Goal: Transaction & Acquisition: Purchase product/service

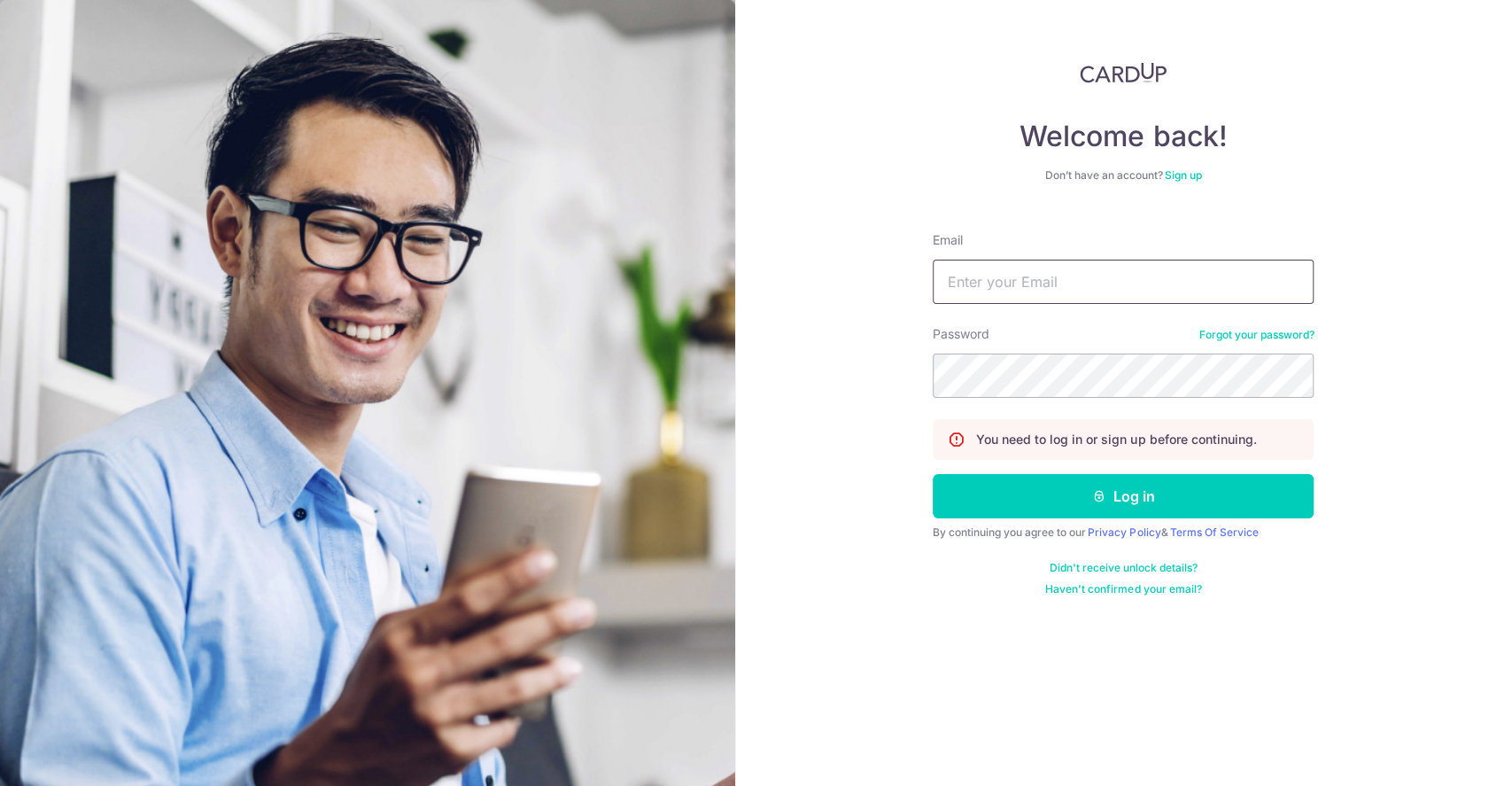
type input "[EMAIL_ADDRESS][DOMAIN_NAME]"
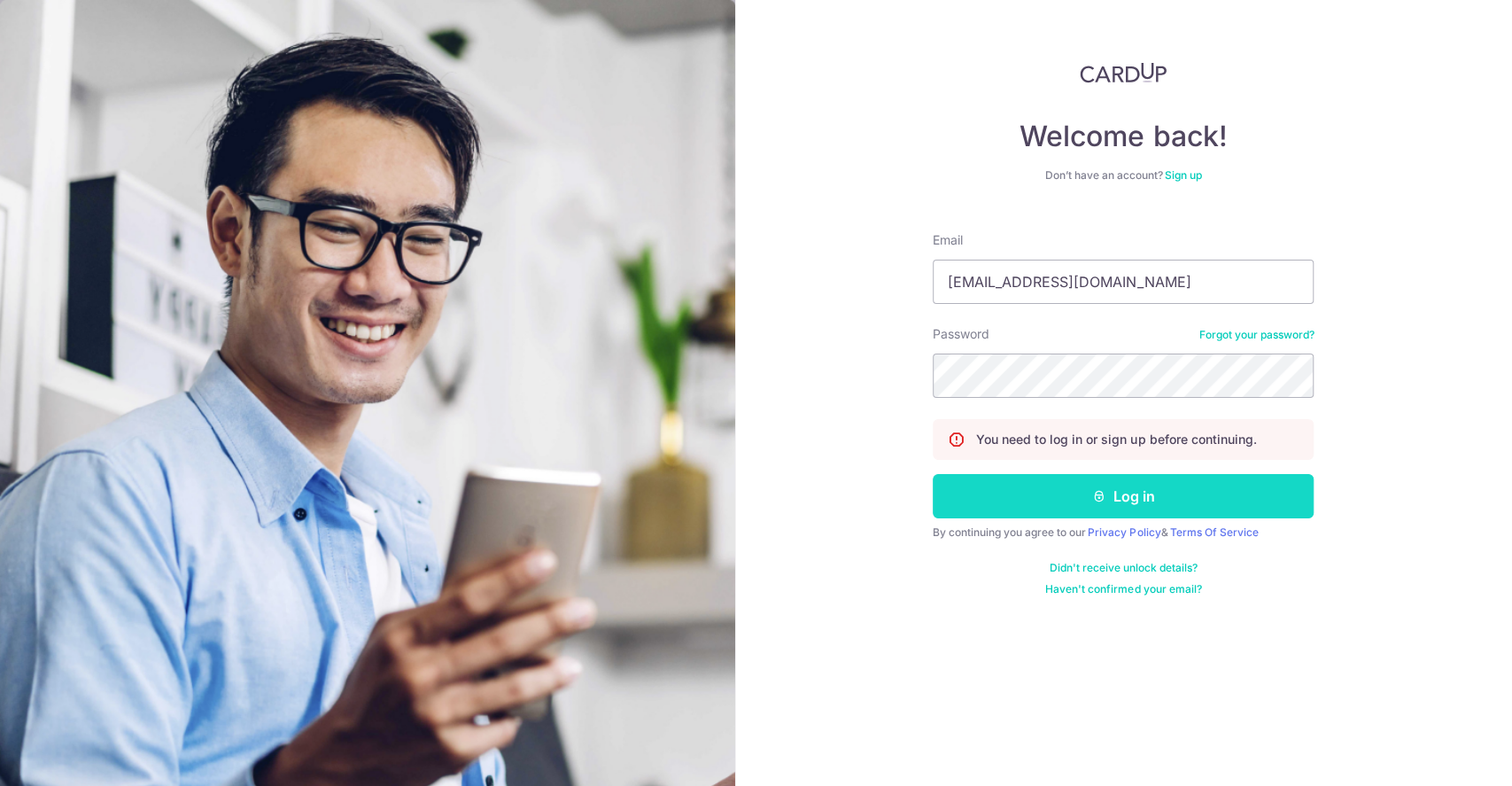
click at [1086, 492] on button "Log in" at bounding box center [1123, 495] width 381 height 44
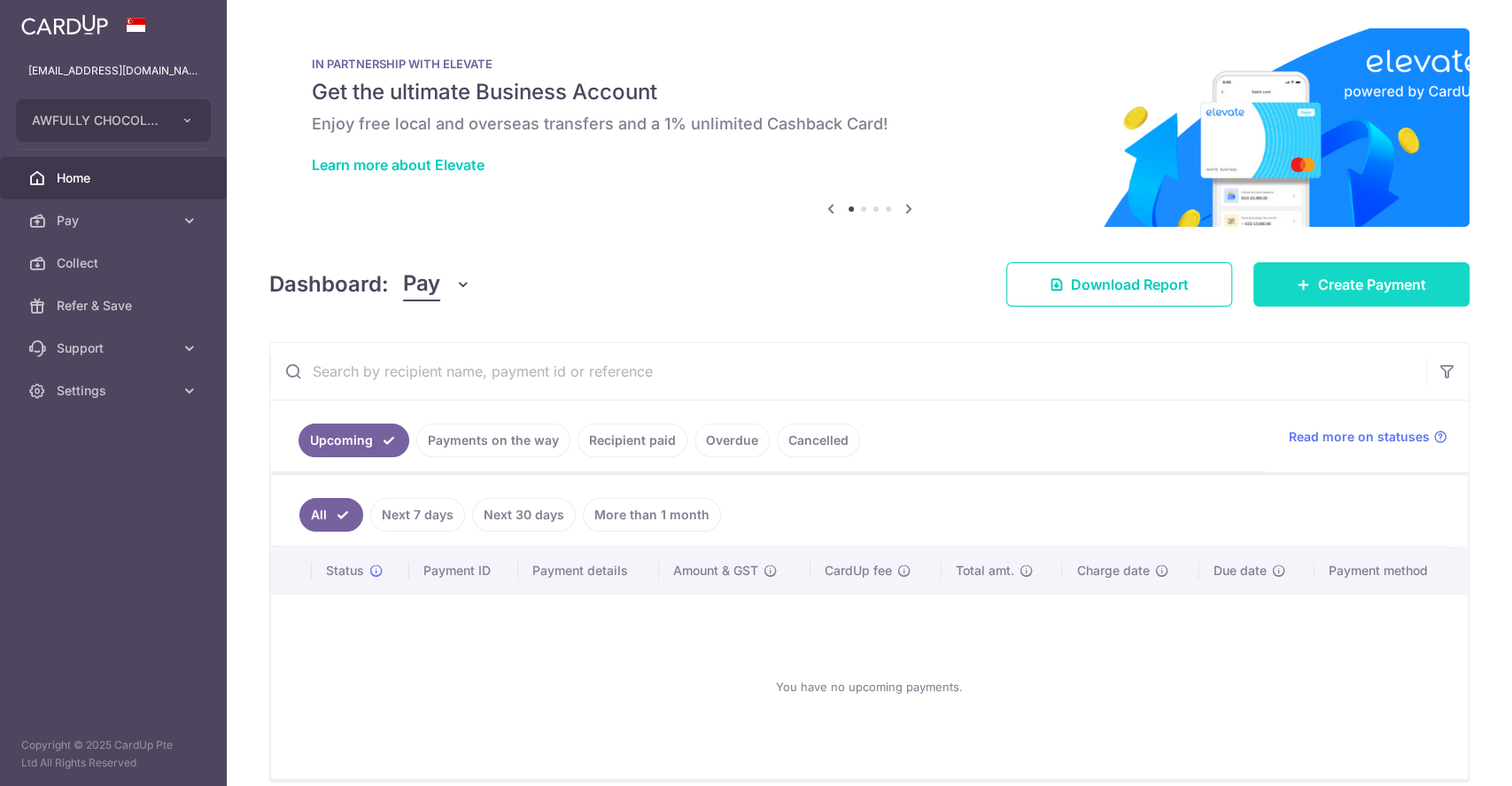
click at [1297, 280] on link "Create Payment" at bounding box center [1361, 284] width 217 height 44
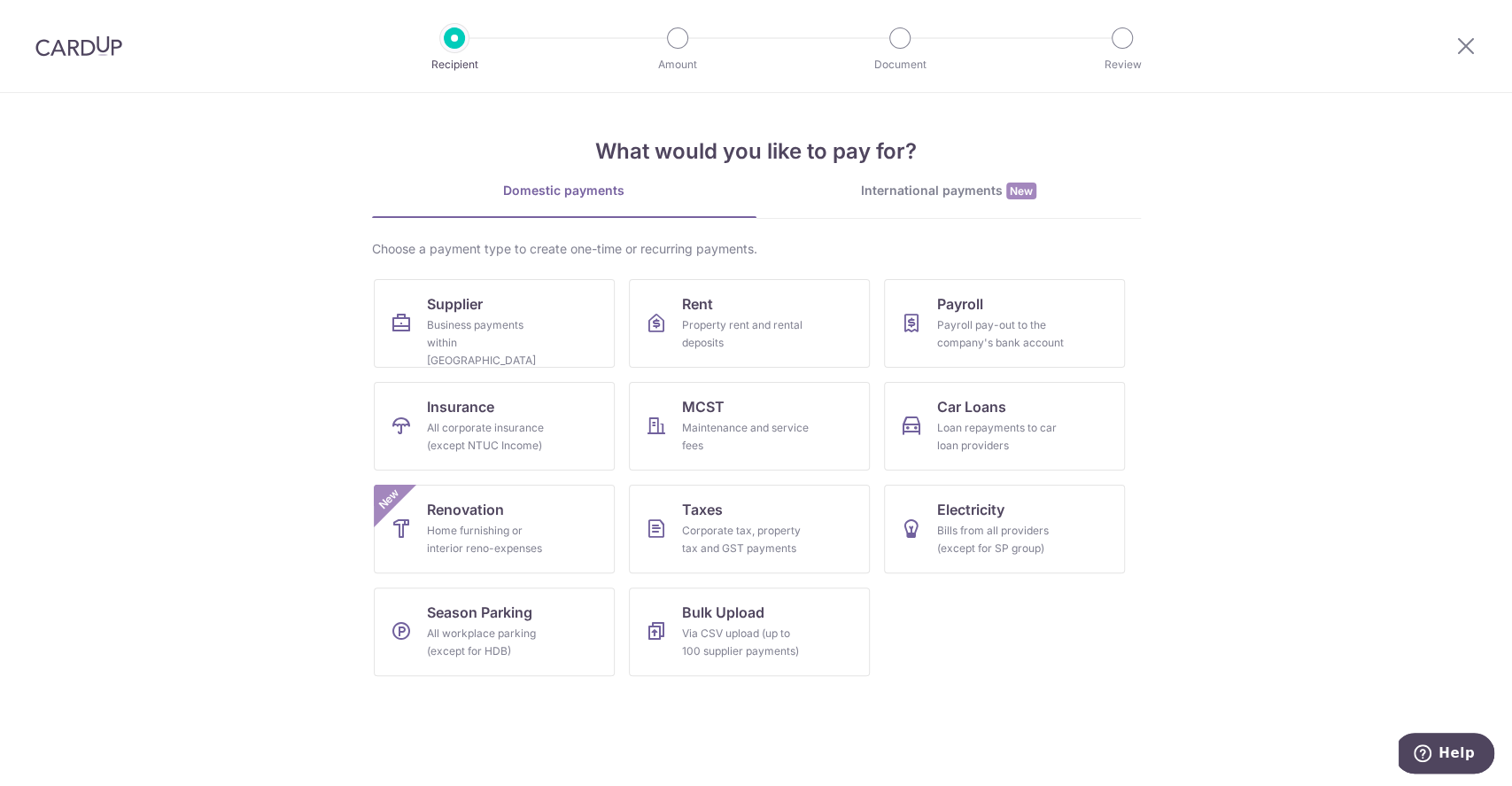
click at [956, 199] on div "International payments New" at bounding box center [949, 191] width 384 height 19
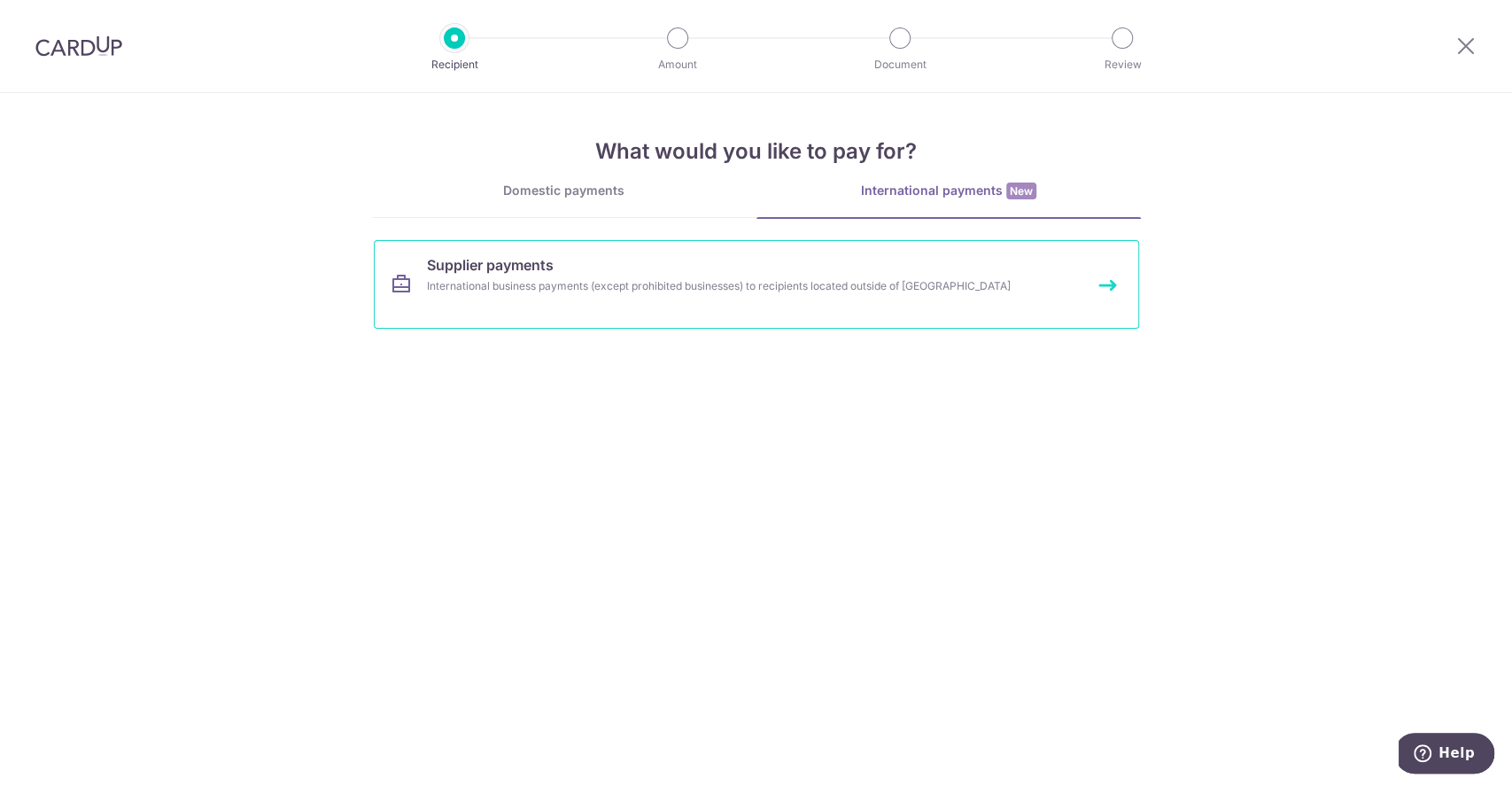
click at [624, 304] on link "Supplier payments International business payments (except prohibited businesses…" at bounding box center [756, 284] width 765 height 88
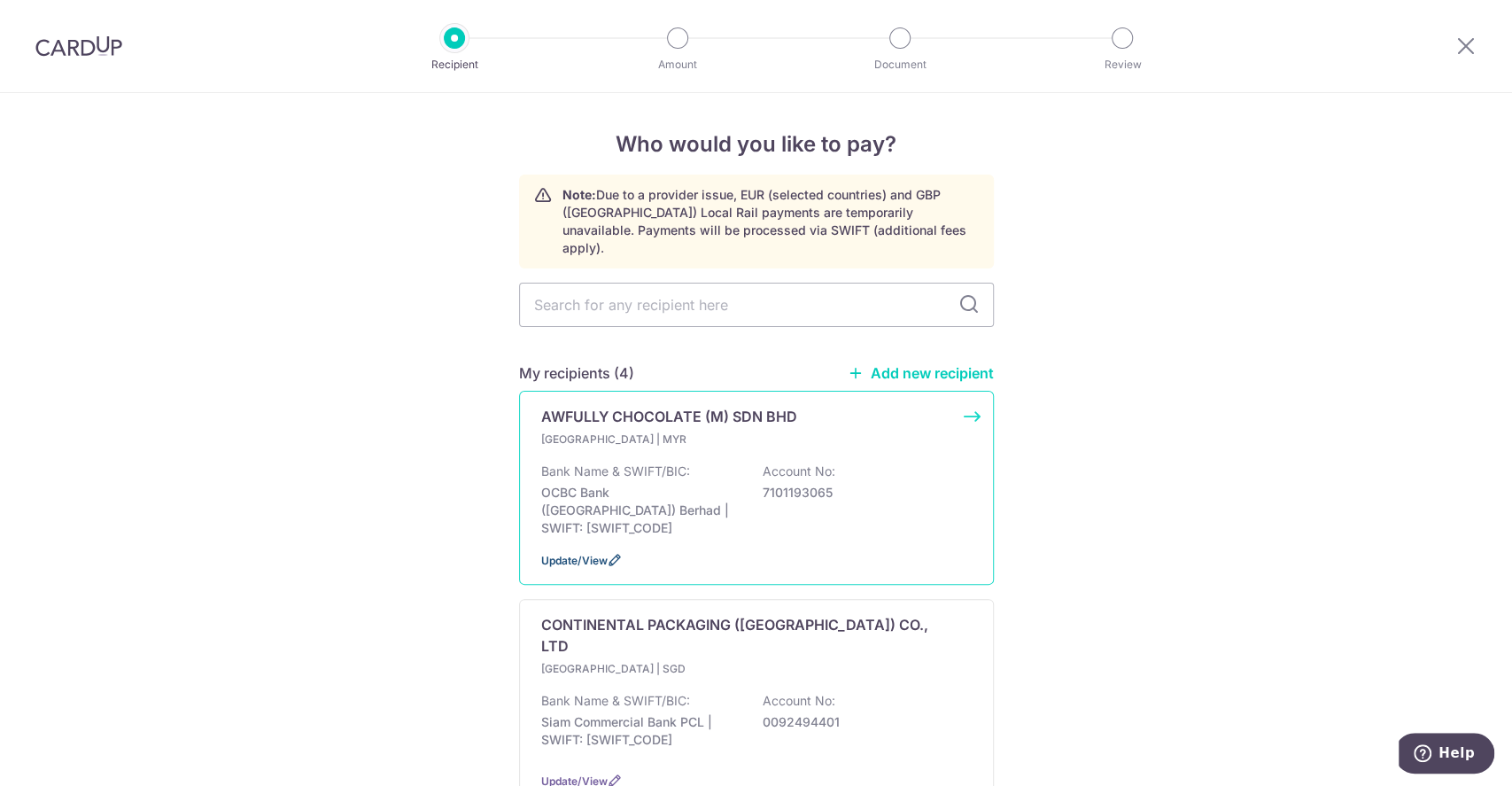
click at [579, 553] on span "Update/View" at bounding box center [574, 560] width 67 height 13
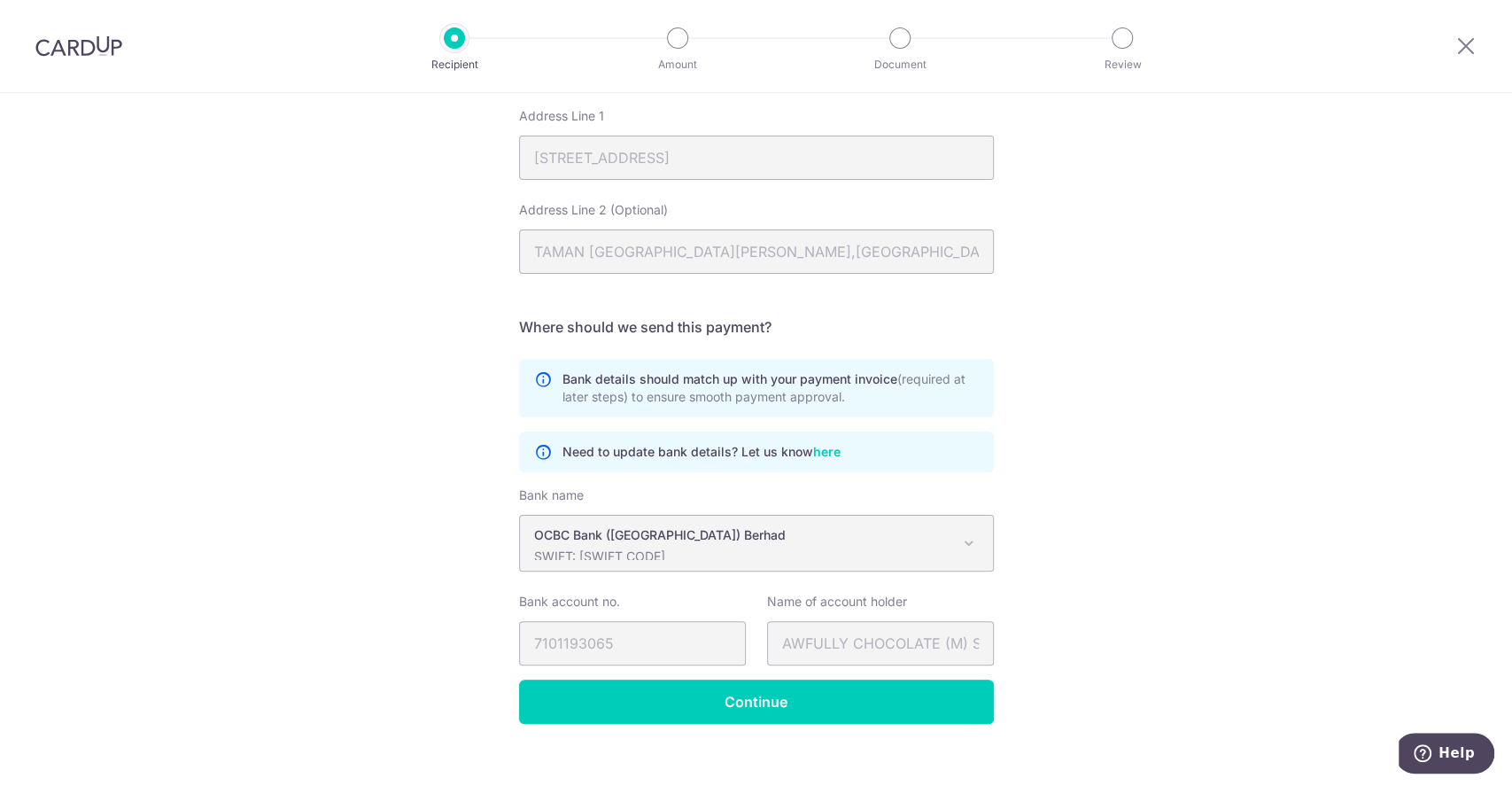
scroll to position [862, 0]
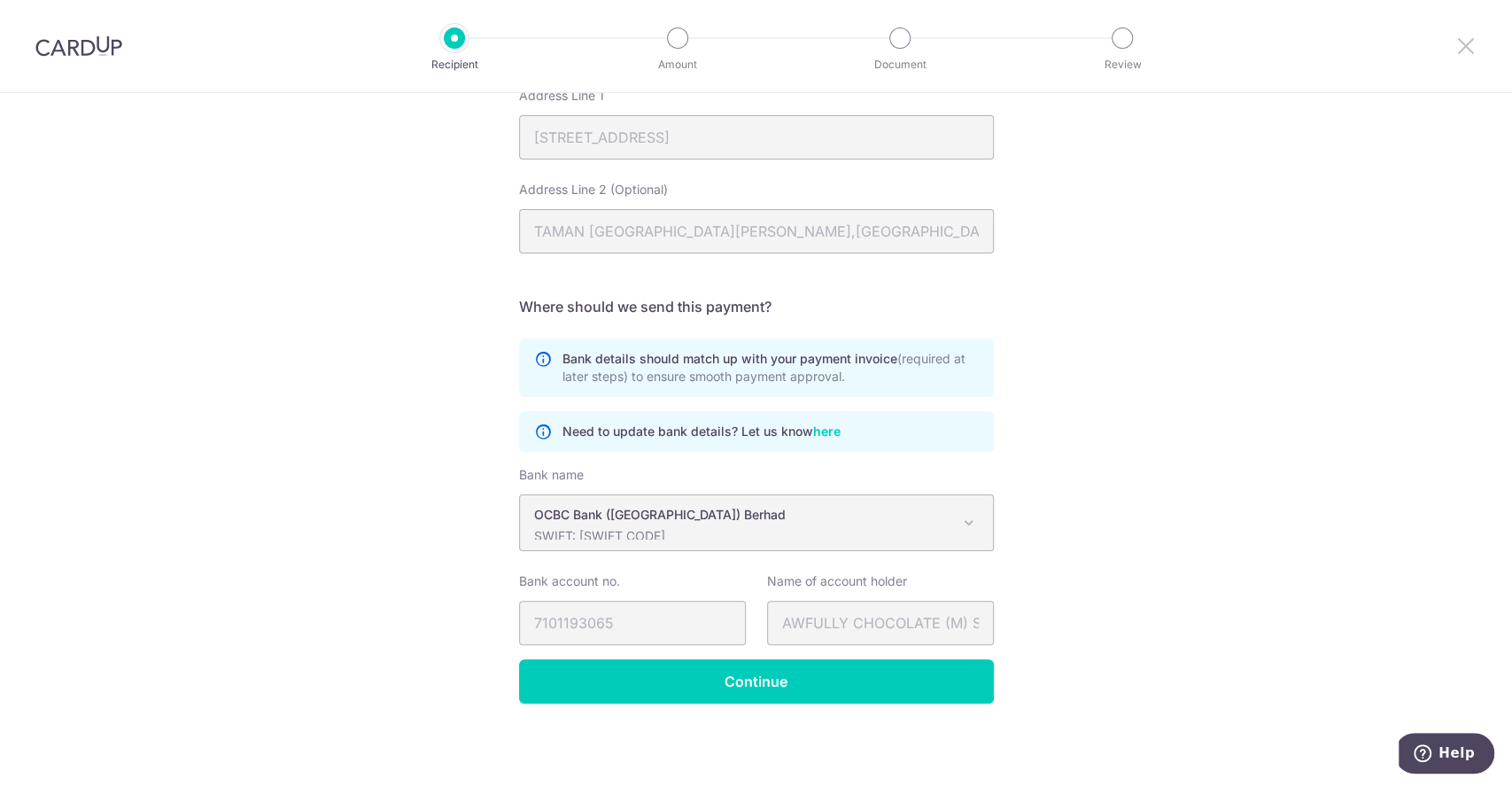
click at [1464, 56] on icon at bounding box center [1465, 46] width 22 height 23
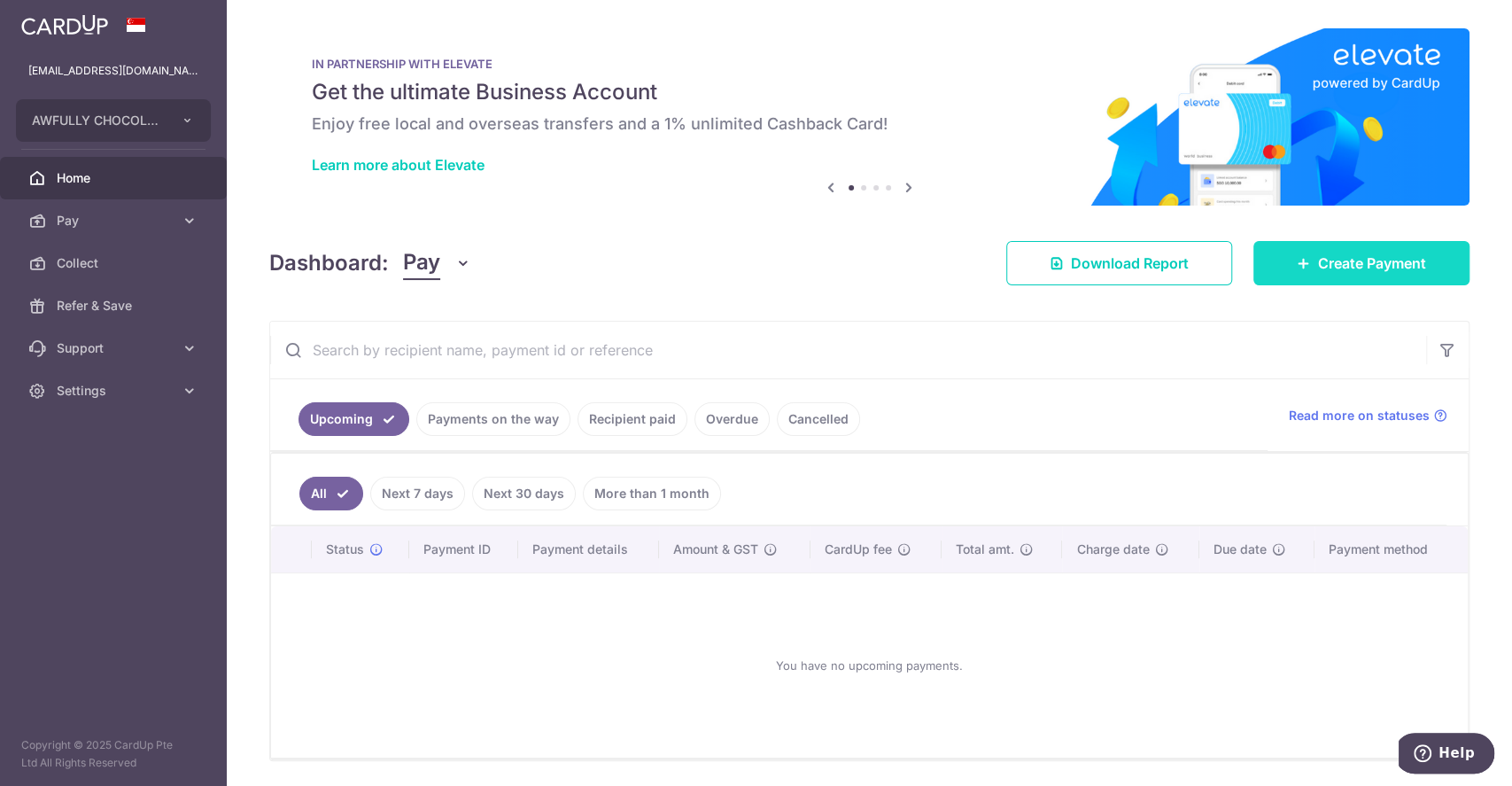
click at [1318, 267] on span "Create Payment" at bounding box center [1371, 263] width 108 height 22
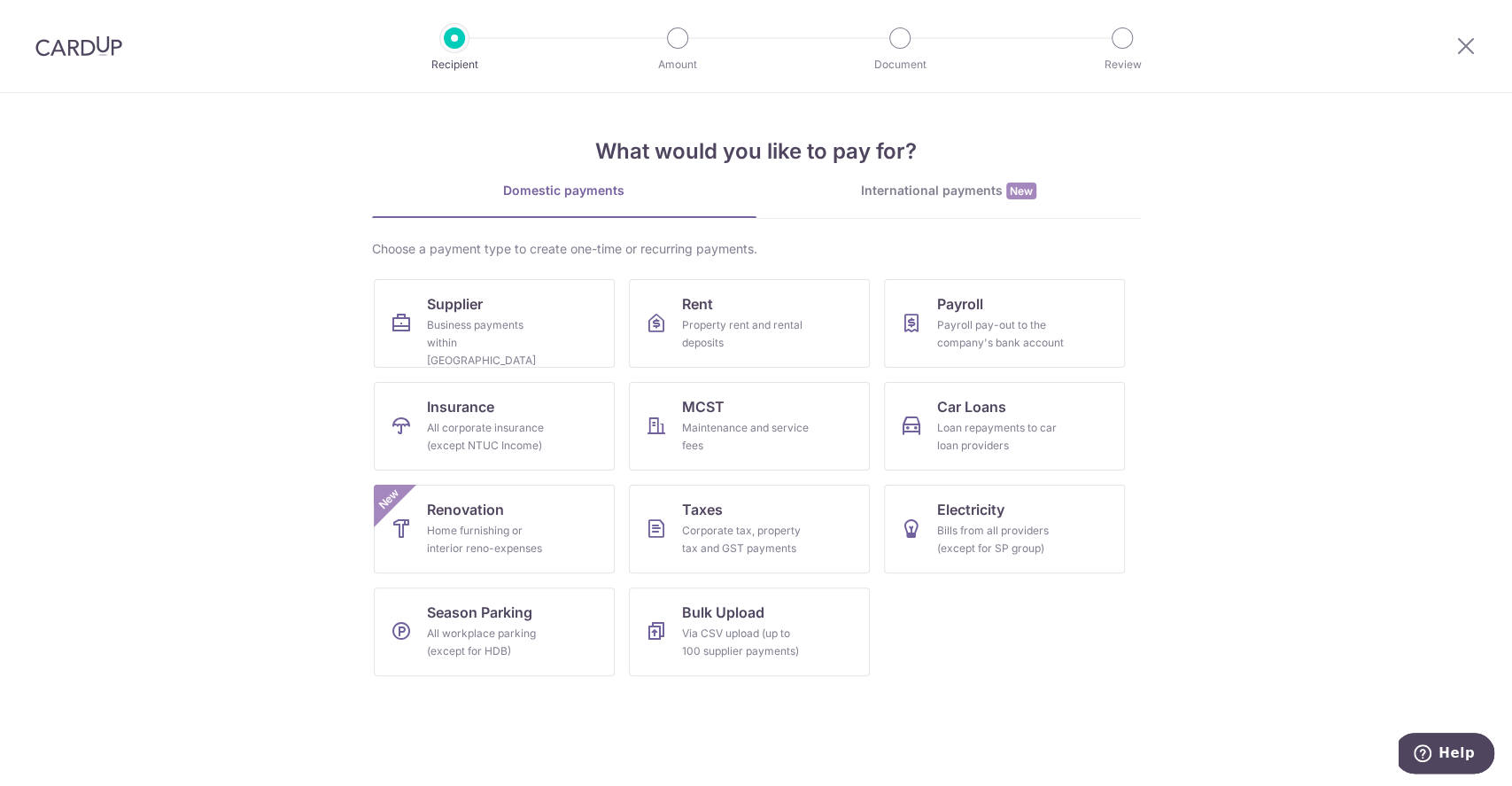
click at [935, 195] on div "International payments New" at bounding box center [949, 191] width 384 height 19
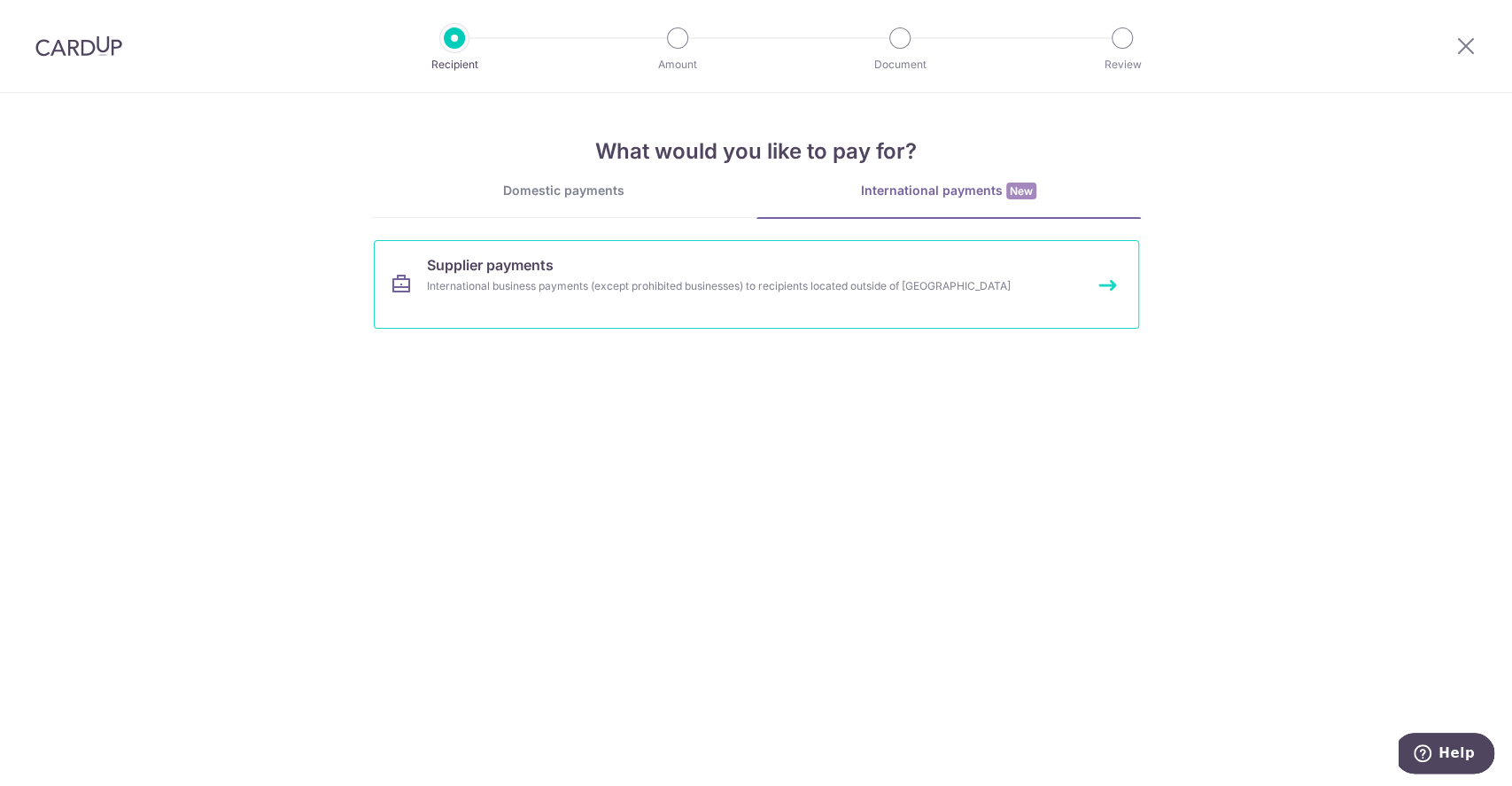
click at [772, 296] on link "Supplier payments International business payments (except prohibited businesses…" at bounding box center [756, 284] width 765 height 88
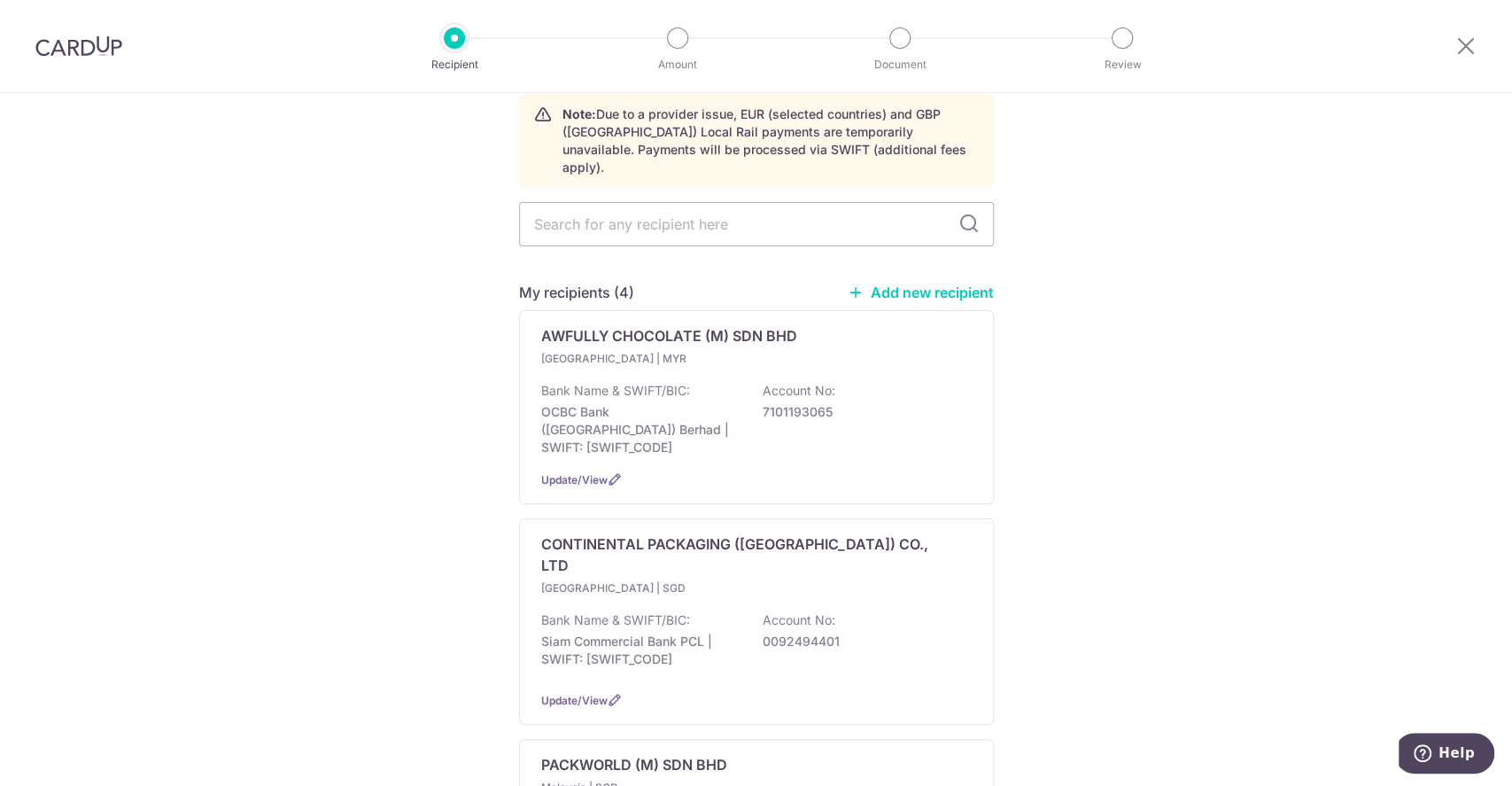
scroll to position [118, 0]
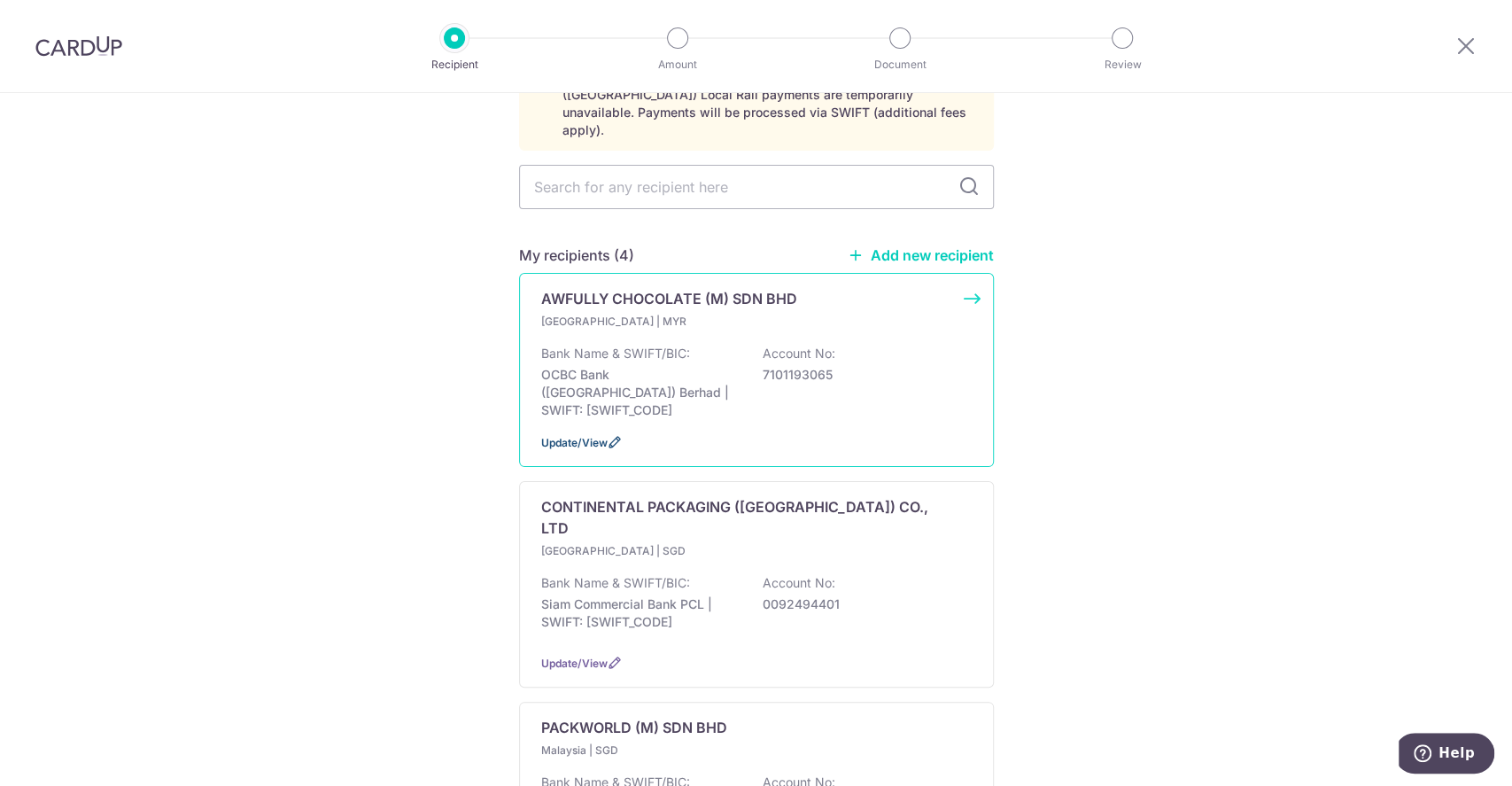
click at [607, 435] on icon at bounding box center [614, 442] width 14 height 14
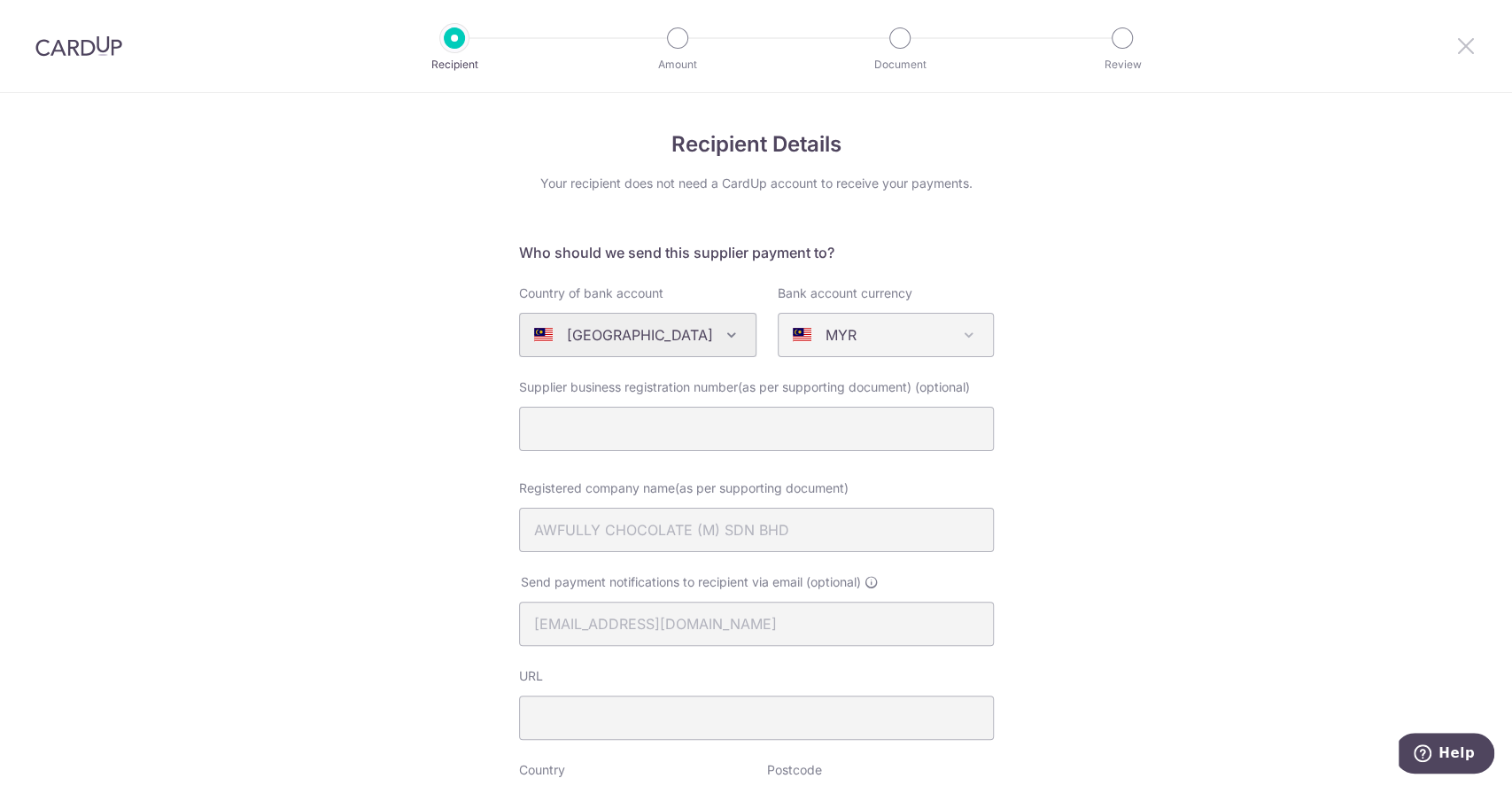
click at [1465, 42] on icon at bounding box center [1465, 46] width 22 height 23
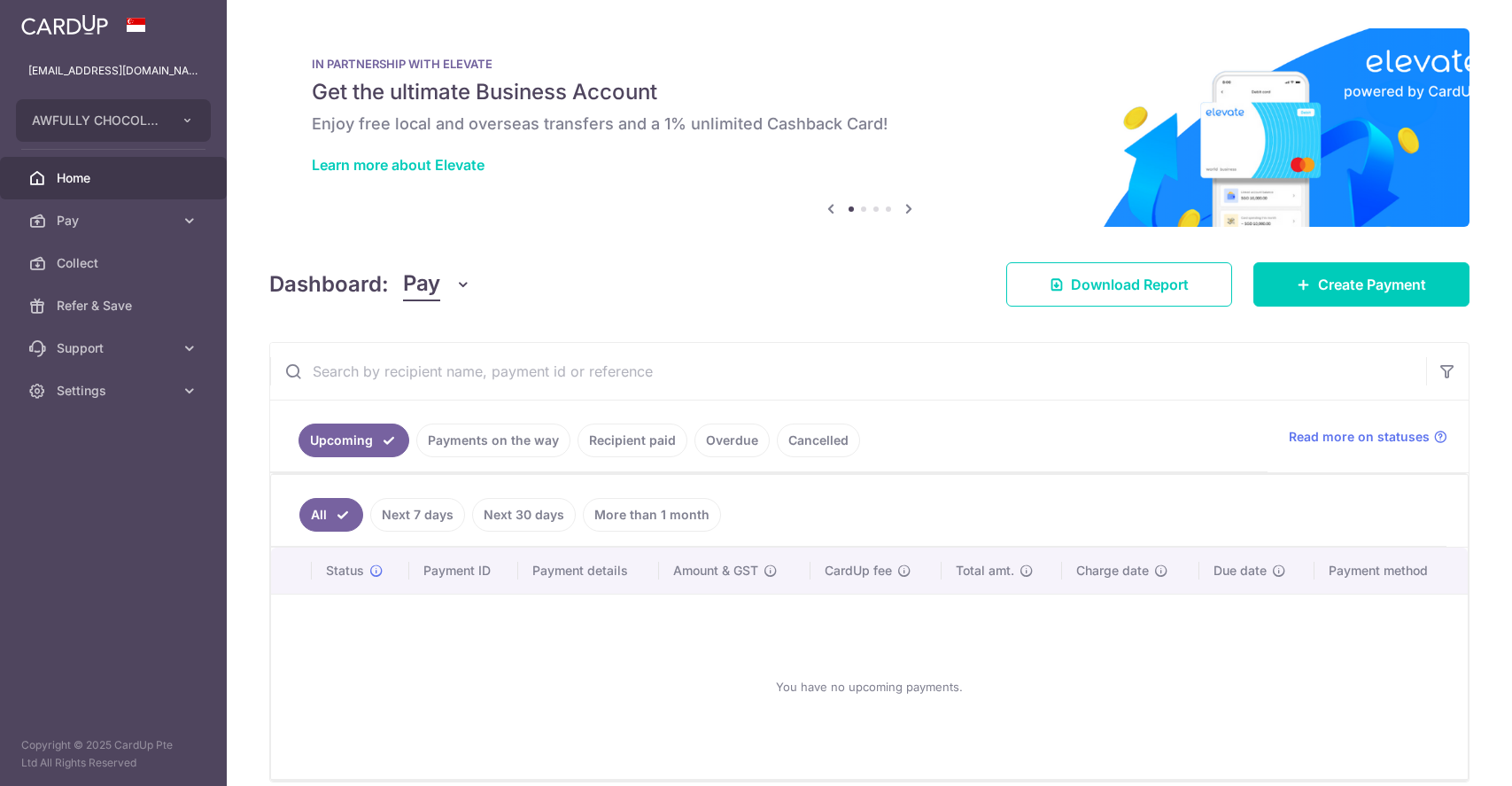
click at [1340, 280] on span "Create Payment" at bounding box center [1371, 284] width 108 height 22
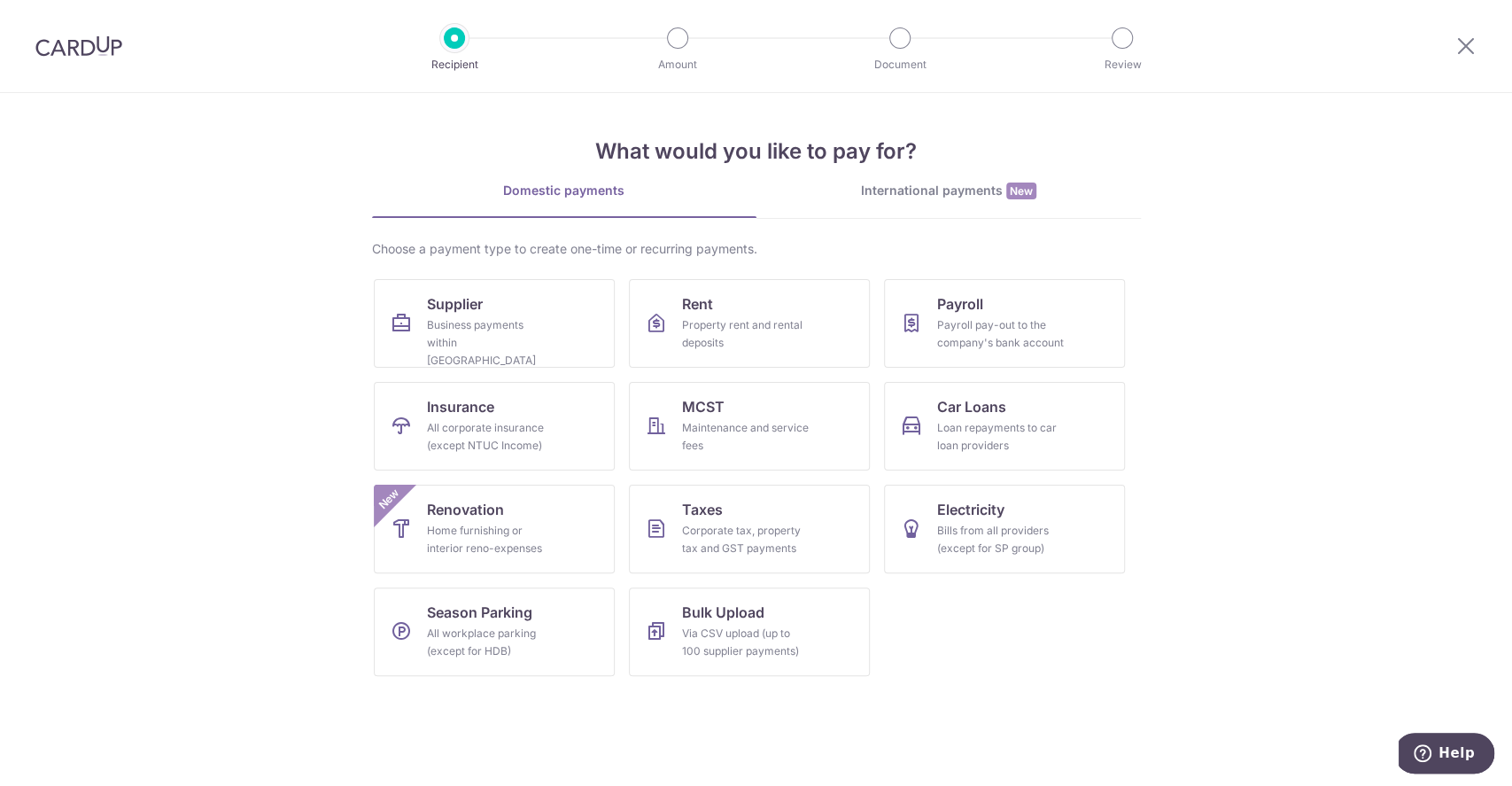
click at [948, 193] on div "International payments New" at bounding box center [949, 191] width 384 height 19
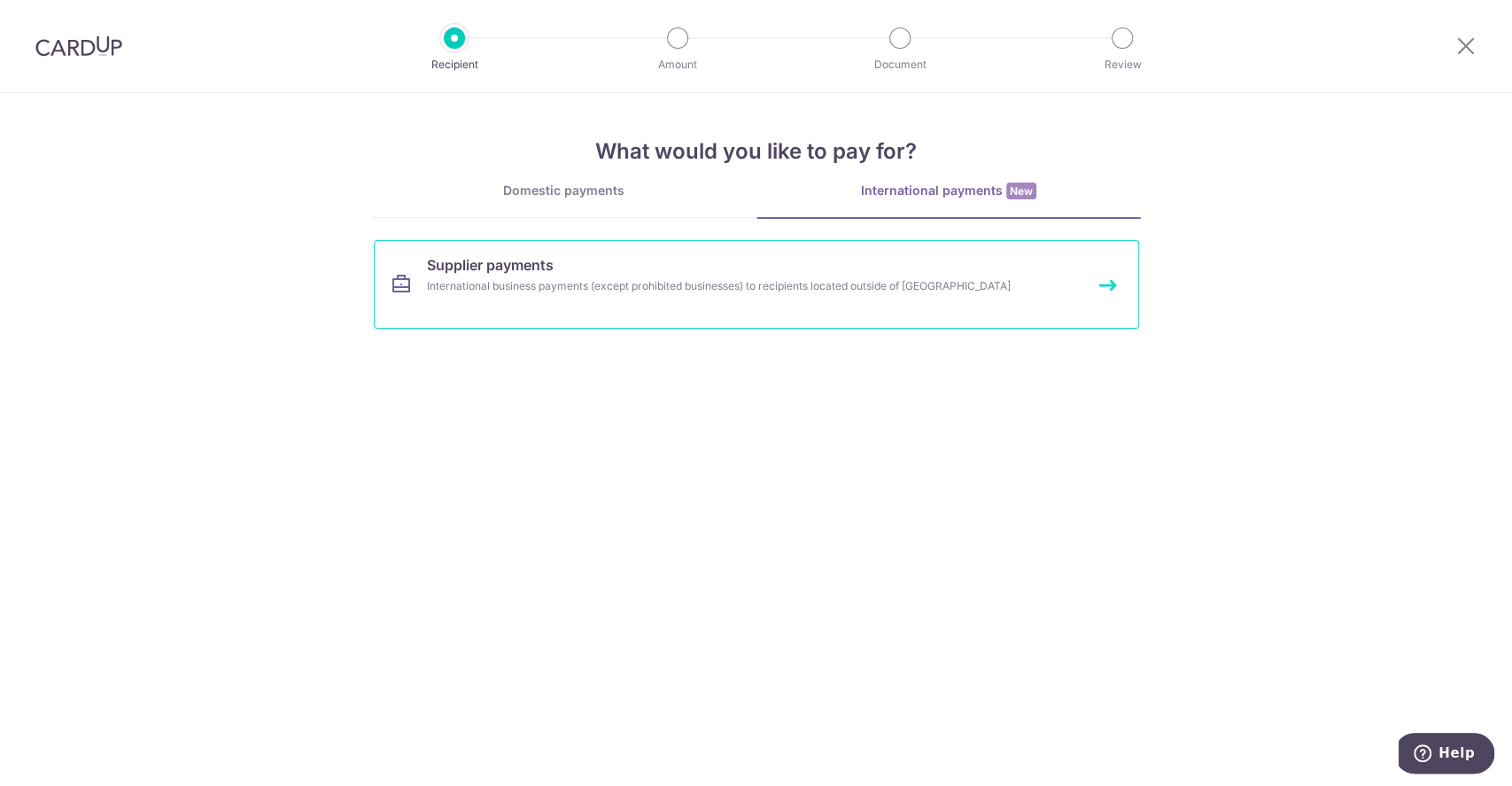
click at [768, 273] on link "Supplier payments International business payments (except prohibited businesses…" at bounding box center [756, 284] width 765 height 88
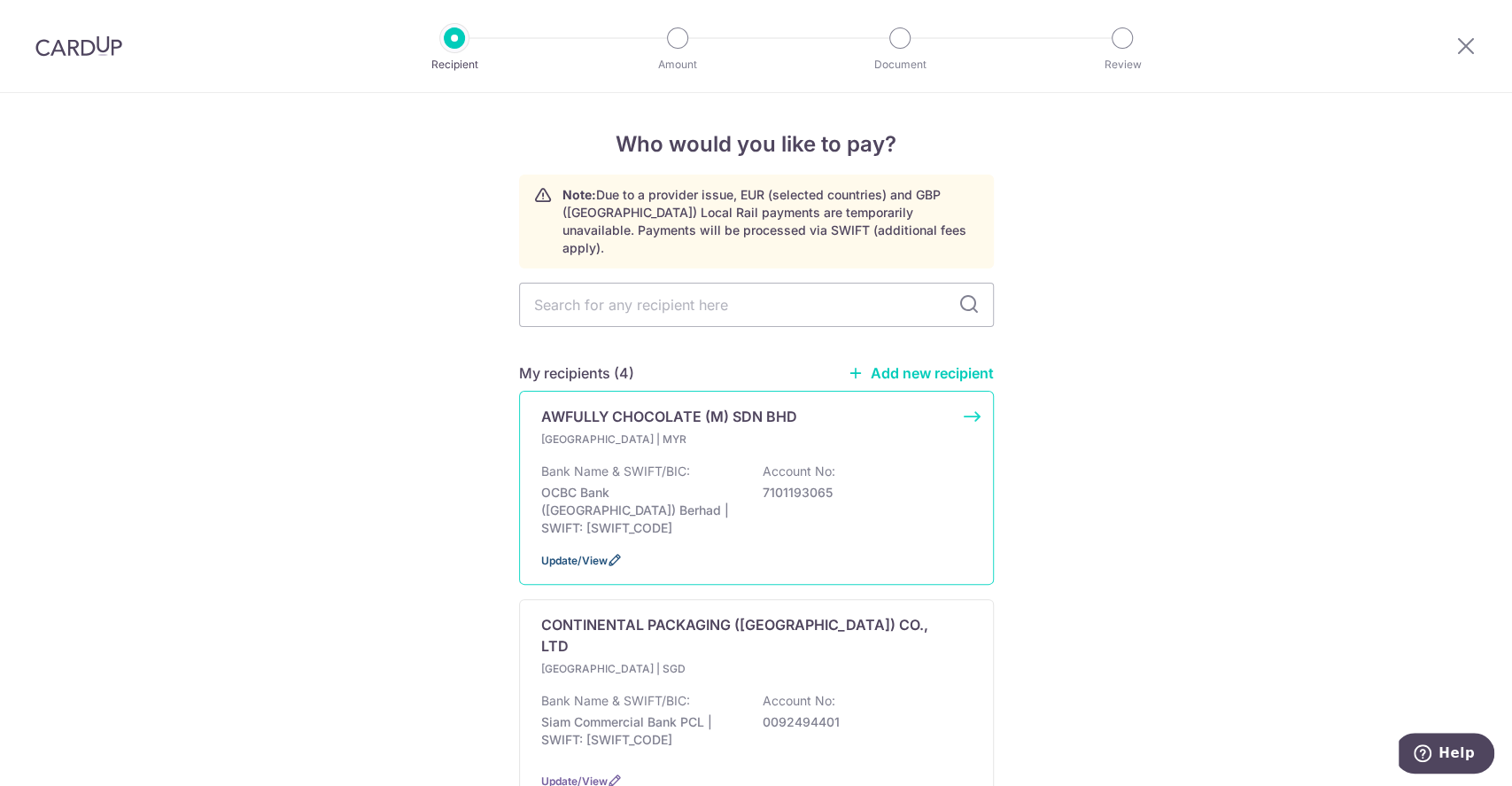
click at [588, 553] on span "Update/View" at bounding box center [574, 560] width 67 height 13
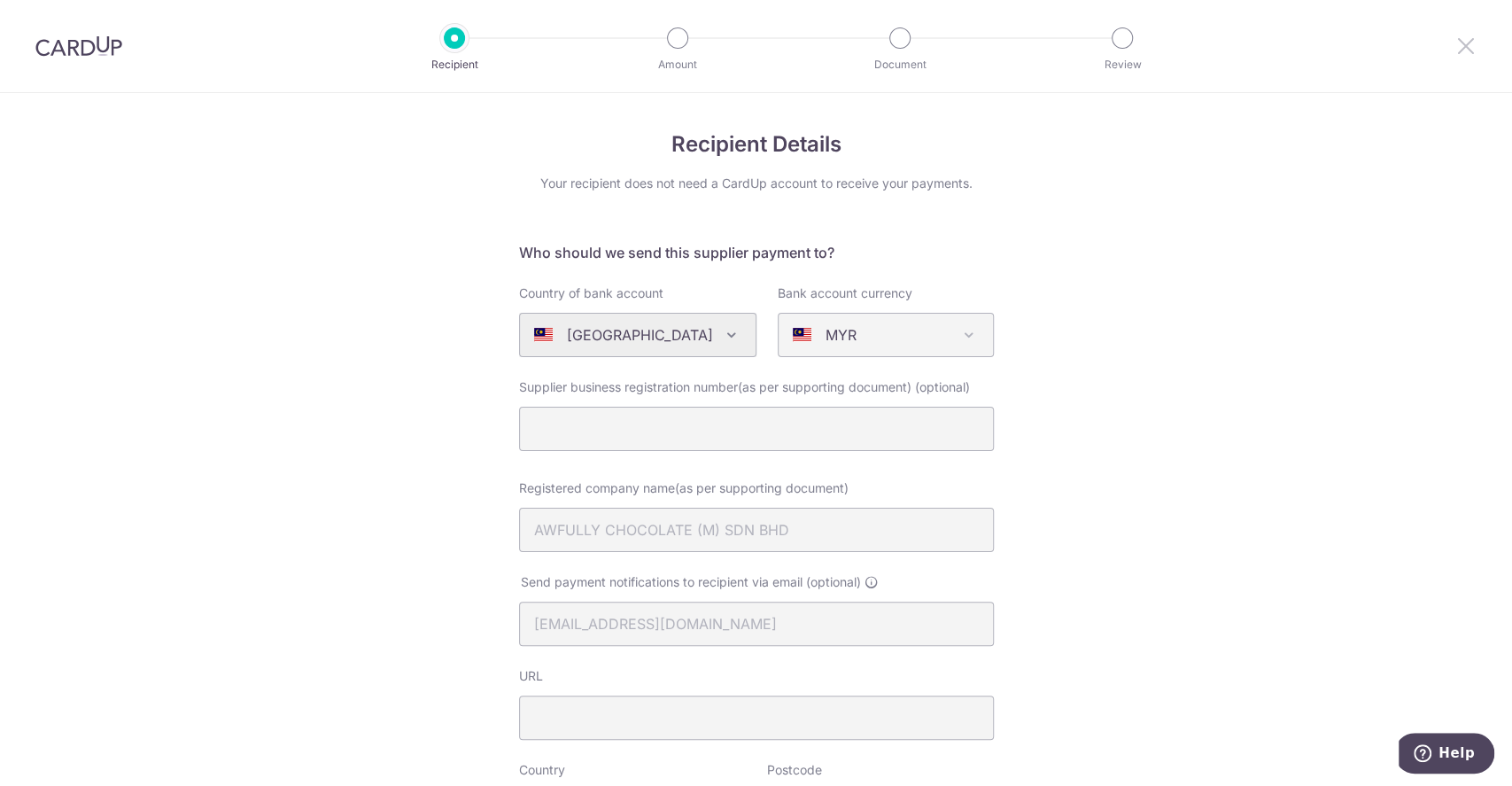
click at [1469, 37] on icon at bounding box center [1465, 46] width 22 height 23
